Goal: Navigation & Orientation: Understand site structure

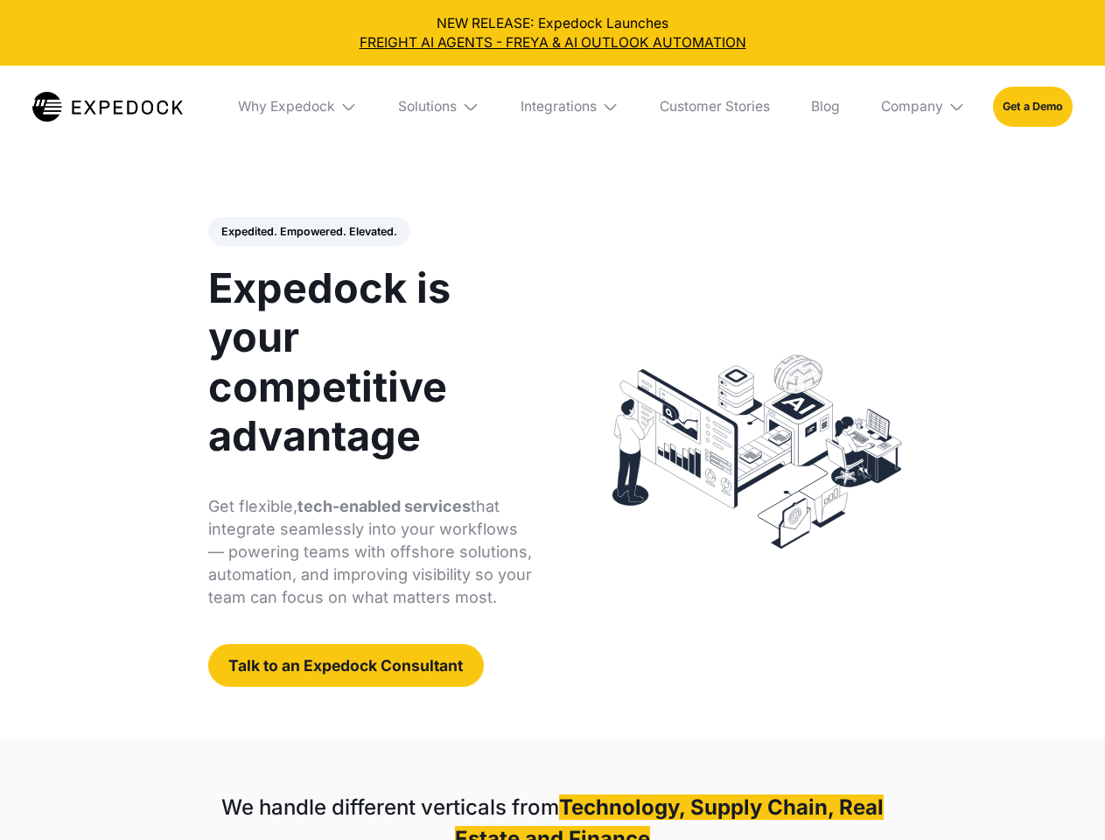
select select
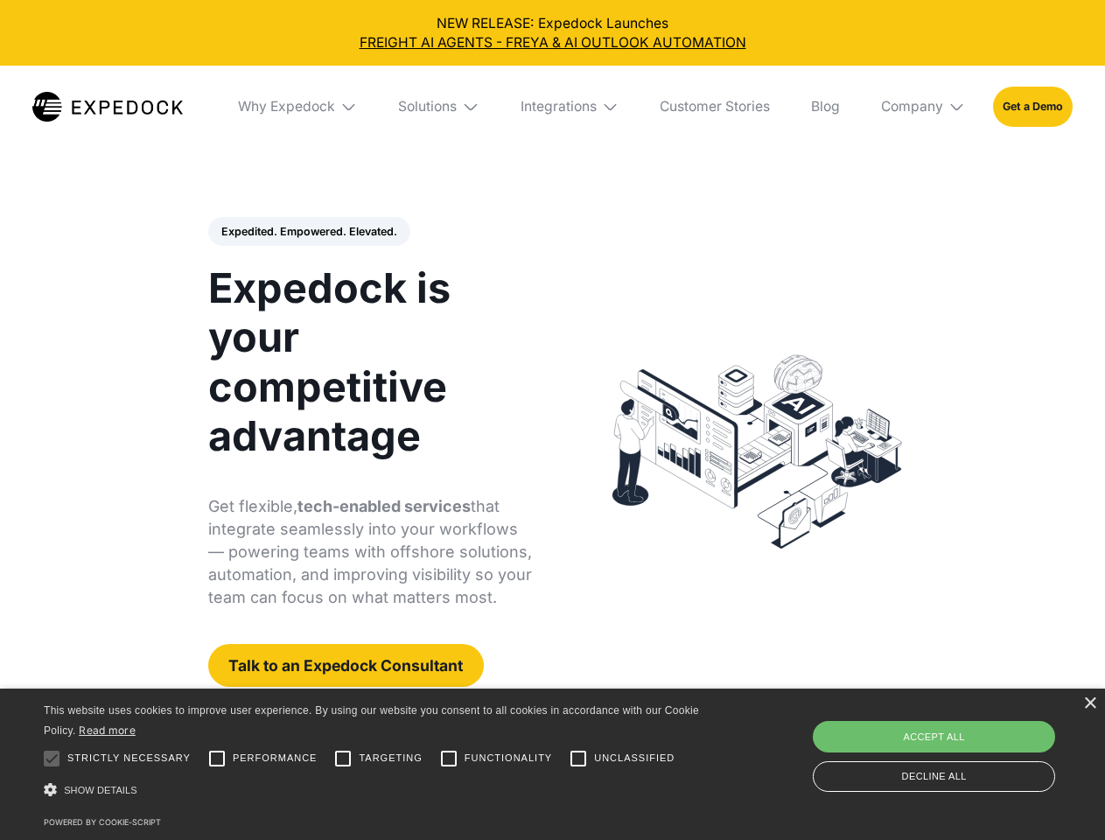
click at [552, 107] on div "Integrations" at bounding box center [559, 106] width 76 height 17
click at [298, 107] on div "Why Expedock" at bounding box center [271, 106] width 97 height 17
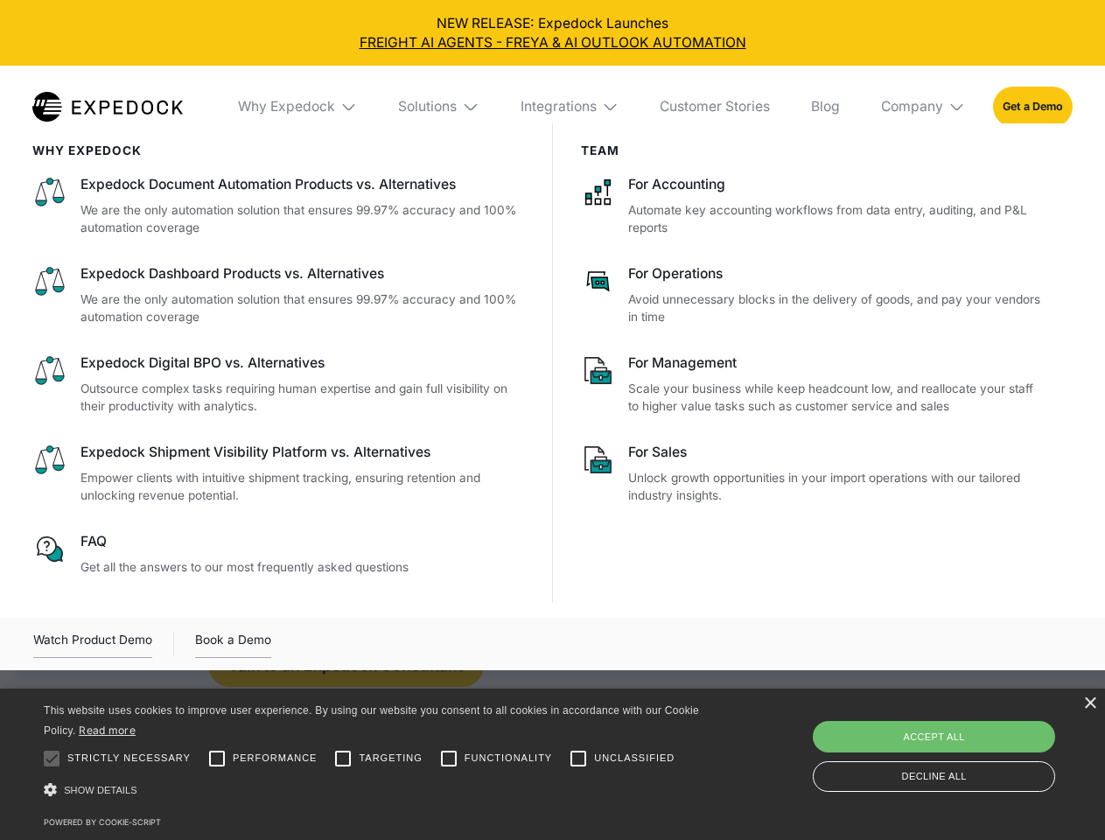
click at [440, 107] on div "Solutions" at bounding box center [427, 106] width 59 height 17
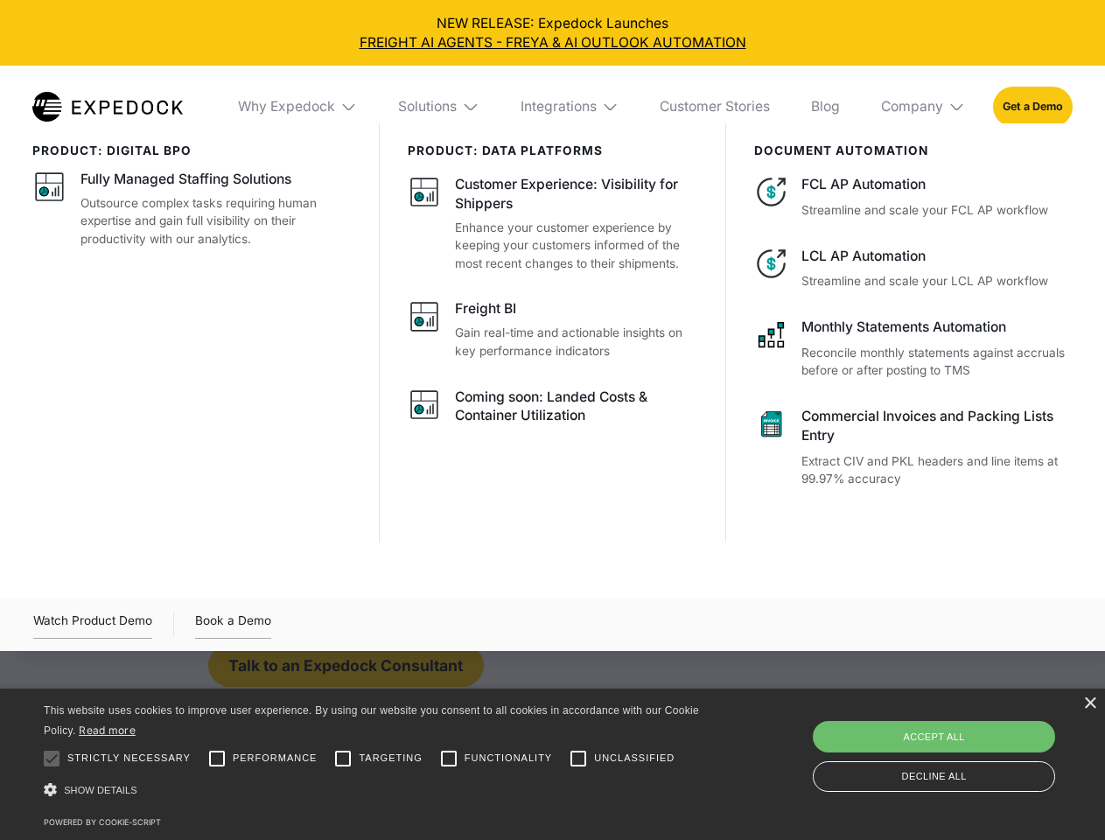
click at [570, 107] on div "Integrations" at bounding box center [559, 106] width 76 height 17
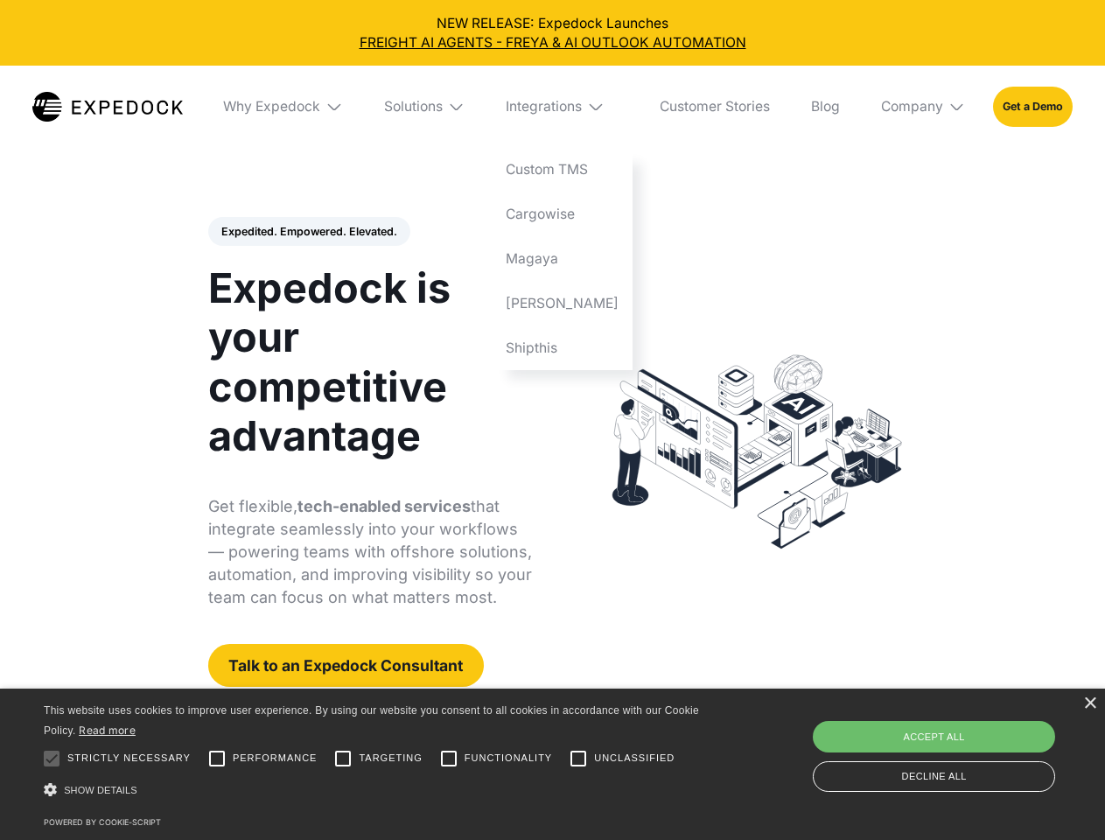
click at [924, 107] on div "Company" at bounding box center [912, 106] width 62 height 17
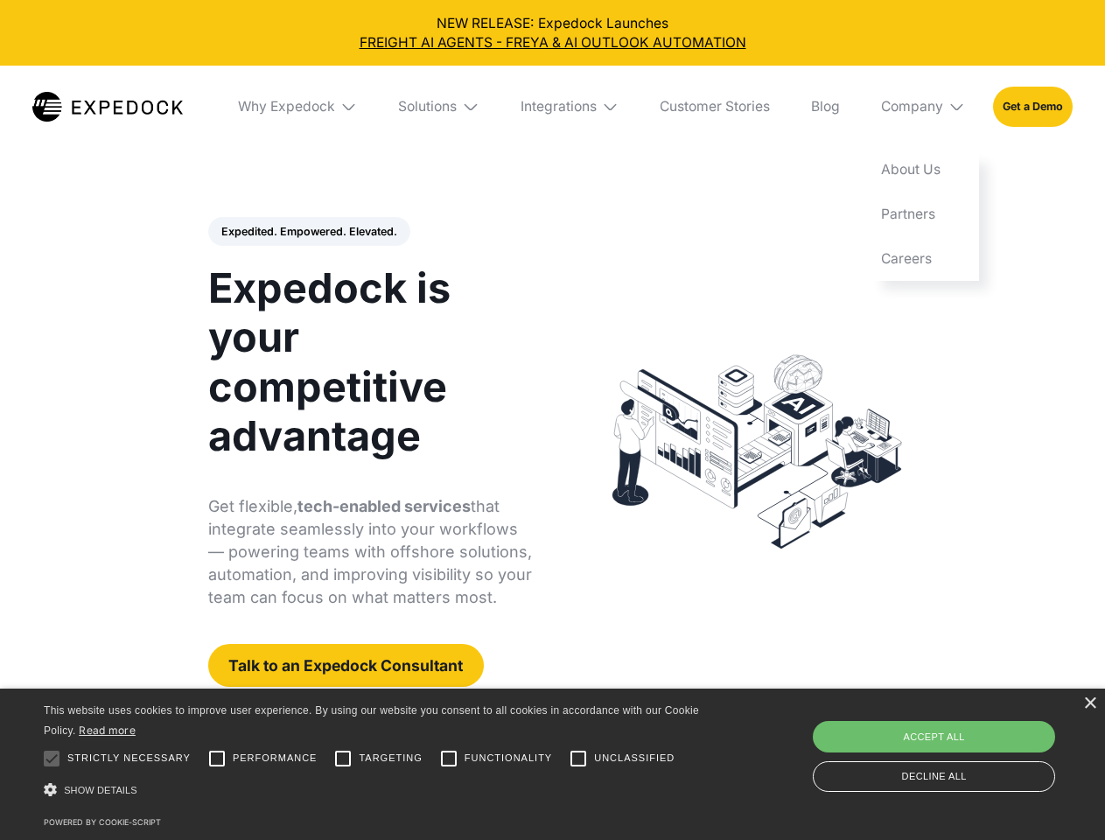
click at [308, 232] on div "Expedited. Empowered. Elevated. Automate Freight Document Extraction at 99.97% …" at bounding box center [370, 452] width 325 height 471
click at [52, 759] on div at bounding box center [51, 758] width 35 height 35
click at [217, 759] on input "Performance" at bounding box center [216, 758] width 35 height 35
checkbox input "true"
click at [343, 759] on input "Targeting" at bounding box center [342, 758] width 35 height 35
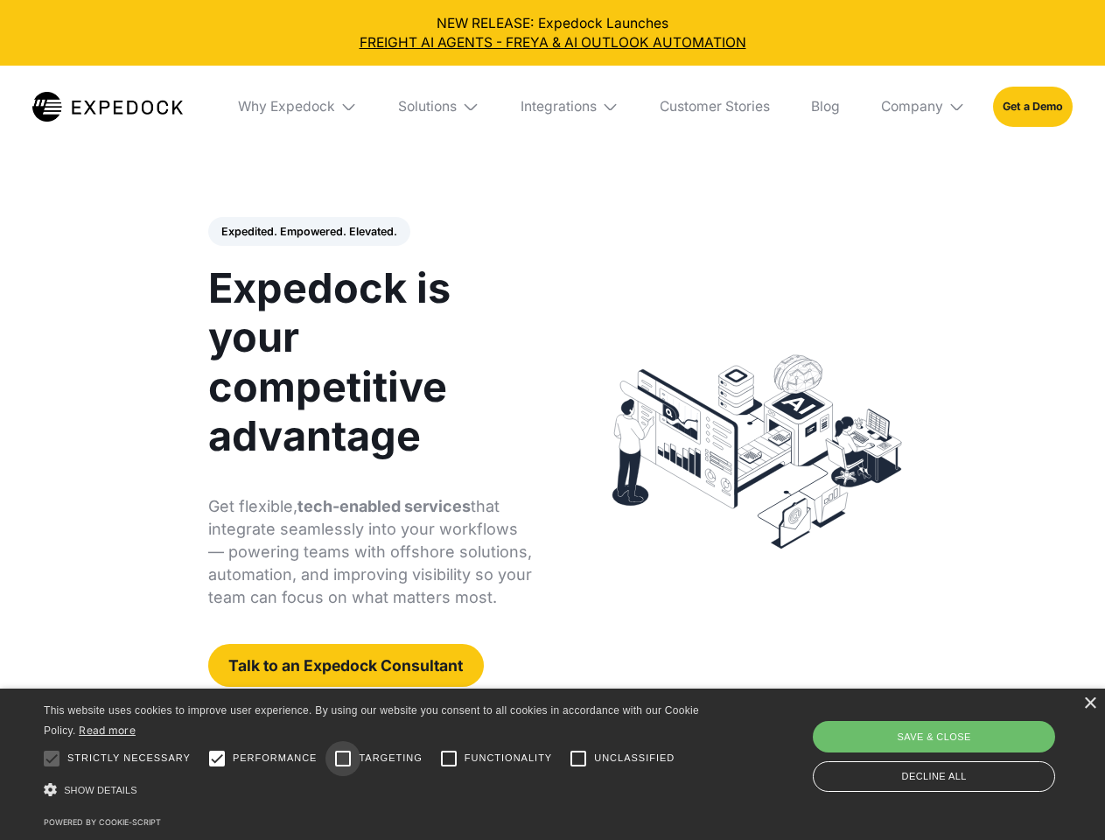
checkbox input "true"
click at [449, 759] on input "Functionality" at bounding box center [448, 758] width 35 height 35
checkbox input "true"
